Goal: Information Seeking & Learning: Find specific fact

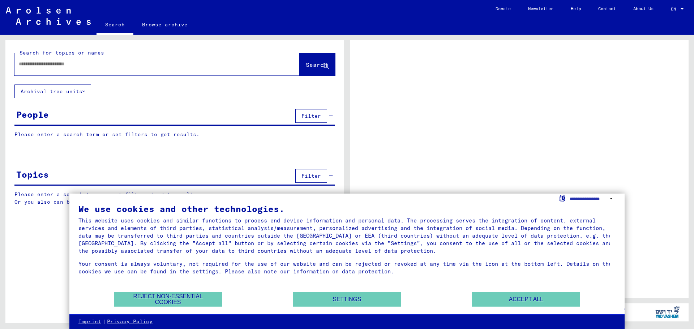
click at [76, 64] on input "text" at bounding box center [150, 64] width 263 height 8
type input "*****"
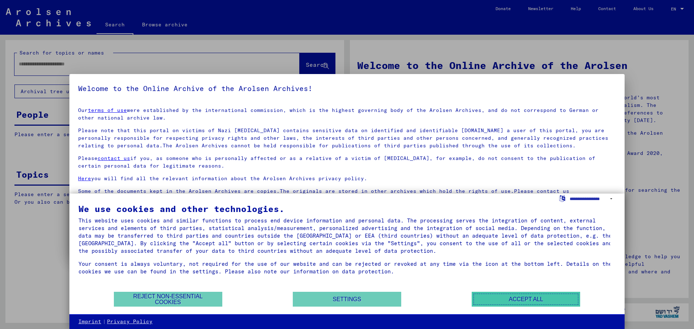
click at [504, 294] on button "Accept all" at bounding box center [525, 299] width 108 height 15
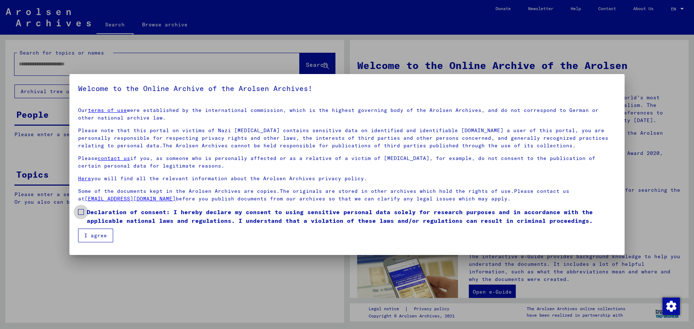
click at [80, 211] on span at bounding box center [81, 212] width 6 height 6
click at [96, 239] on button "I agree" at bounding box center [95, 236] width 35 height 14
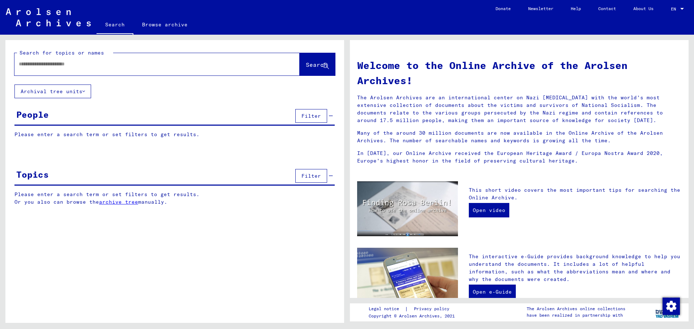
click at [55, 68] on input "text" at bounding box center [148, 64] width 259 height 8
type input "**********"
click at [313, 63] on span "Search" at bounding box center [317, 64] width 22 height 7
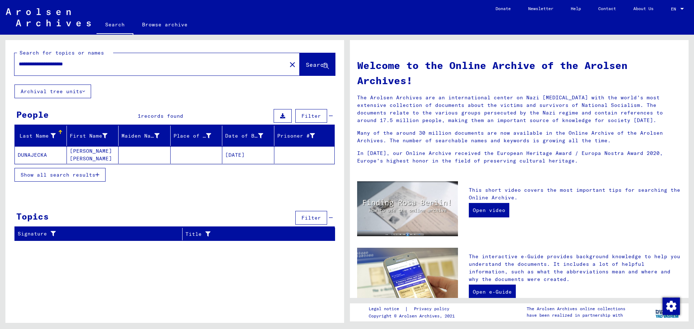
click at [38, 155] on mat-cell "DUNAJECKA" at bounding box center [41, 154] width 52 height 17
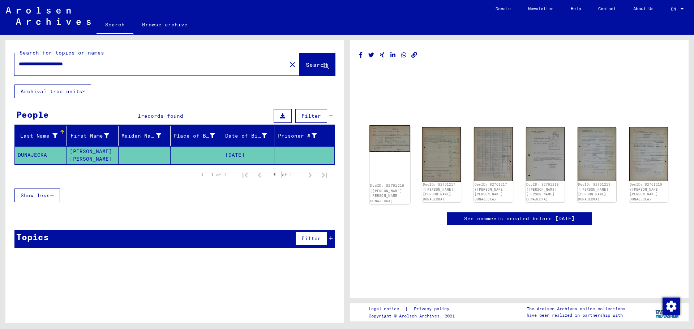
click at [389, 142] on img at bounding box center [389, 138] width 41 height 26
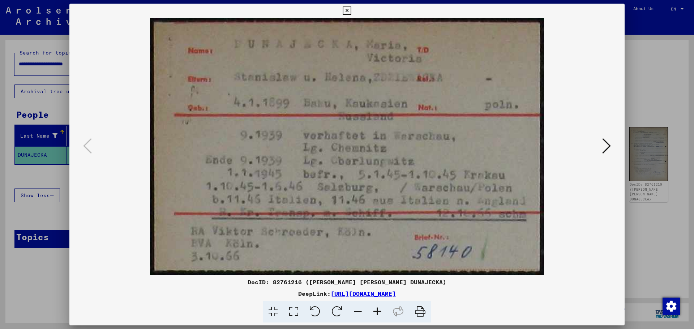
click at [420, 315] on icon at bounding box center [420, 312] width 22 height 22
click at [607, 147] on icon at bounding box center [606, 145] width 9 height 17
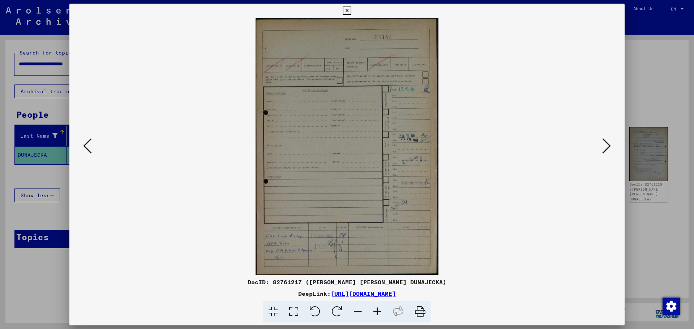
click at [419, 312] on icon at bounding box center [420, 312] width 22 height 22
click at [600, 143] on button at bounding box center [606, 146] width 13 height 21
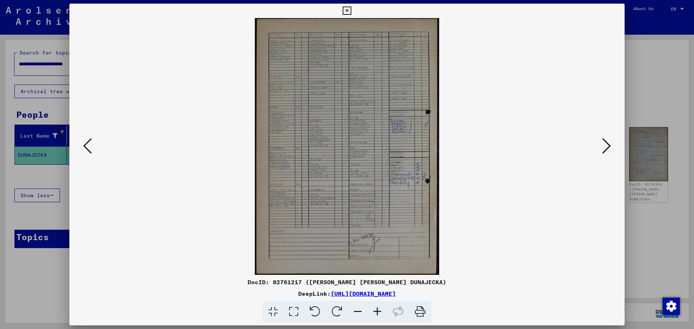
click at [505, 268] on img at bounding box center [347, 146] width 506 height 257
click at [410, 106] on img at bounding box center [347, 146] width 506 height 257
click at [421, 310] on icon at bounding box center [420, 312] width 22 height 22
click at [93, 150] on button at bounding box center [87, 146] width 13 height 21
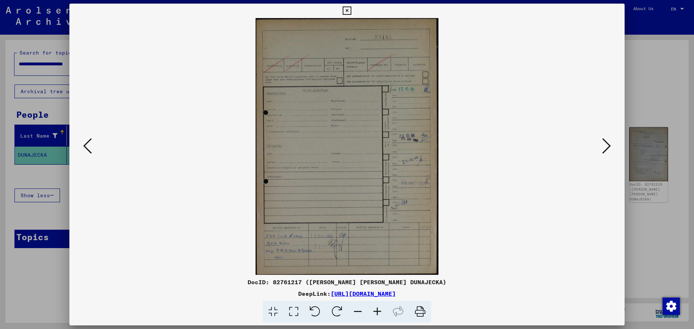
click at [611, 142] on button at bounding box center [606, 146] width 13 height 21
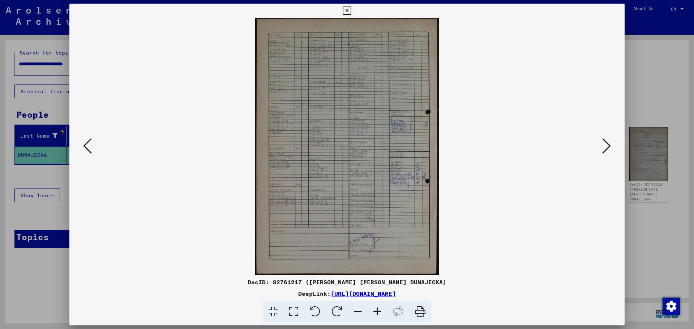
click at [610, 144] on icon at bounding box center [606, 145] width 9 height 17
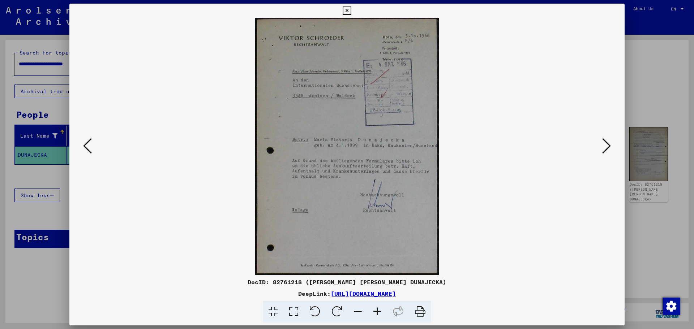
click at [589, 164] on img at bounding box center [347, 146] width 506 height 257
click at [422, 313] on icon at bounding box center [420, 312] width 22 height 22
click at [608, 145] on icon at bounding box center [606, 145] width 9 height 17
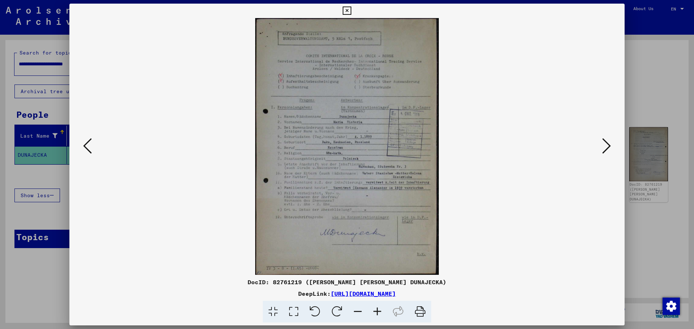
click at [488, 273] on img at bounding box center [347, 146] width 506 height 257
click at [417, 308] on icon at bounding box center [420, 312] width 22 height 22
click at [606, 143] on icon at bounding box center [606, 145] width 9 height 17
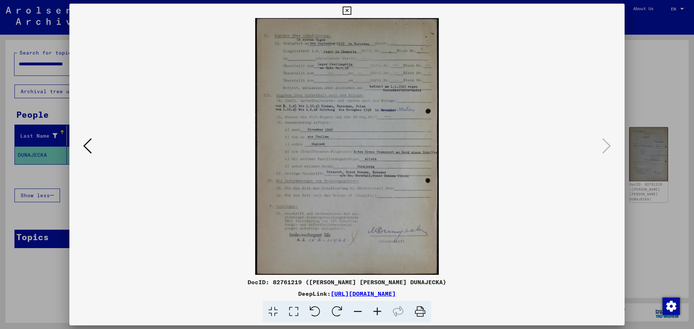
click at [86, 146] on icon at bounding box center [87, 145] width 9 height 17
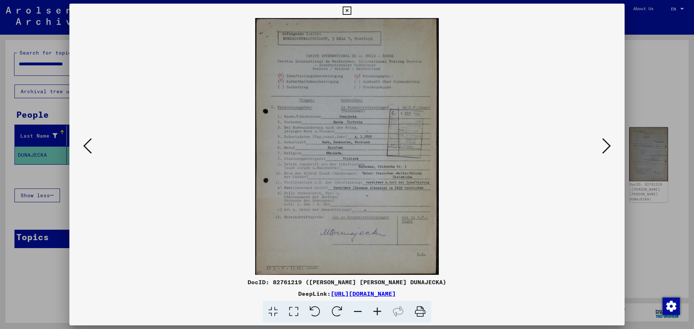
click at [603, 145] on icon at bounding box center [606, 145] width 9 height 17
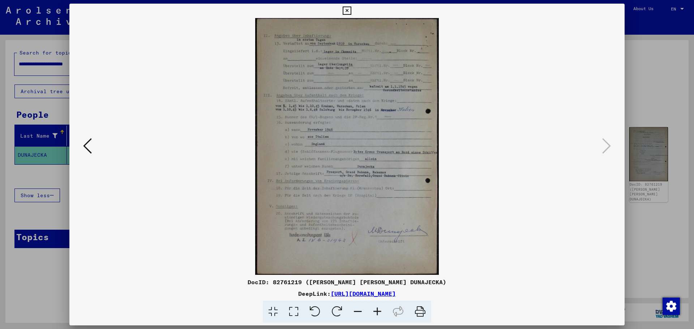
drag, startPoint x: 421, startPoint y: 310, endPoint x: 532, endPoint y: 284, distance: 114.4
click at [421, 310] on icon at bounding box center [420, 312] width 22 height 22
